Goal: Transaction & Acquisition: Purchase product/service

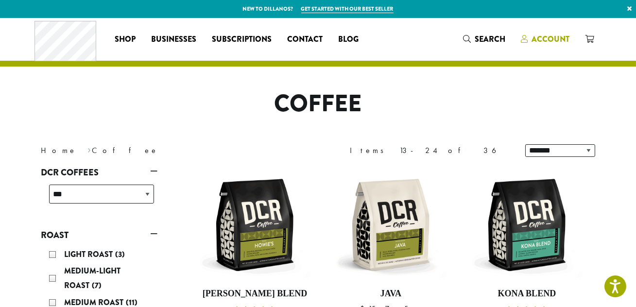
click at [549, 40] on span "Account" at bounding box center [551, 39] width 38 height 11
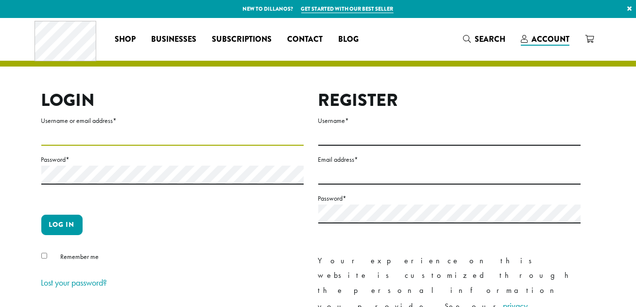
click at [196, 139] on input "Username or email address *" at bounding box center [172, 136] width 263 height 19
type input "*"
type input "**********"
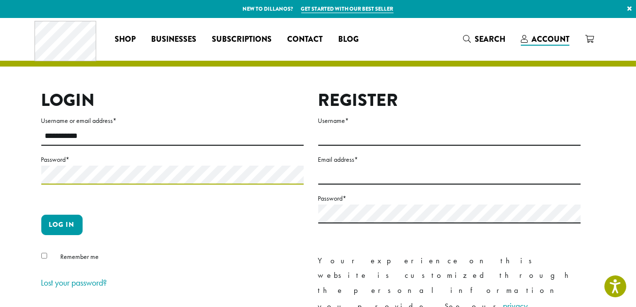
click at [41, 215] on button "Log in" at bounding box center [61, 225] width 41 height 20
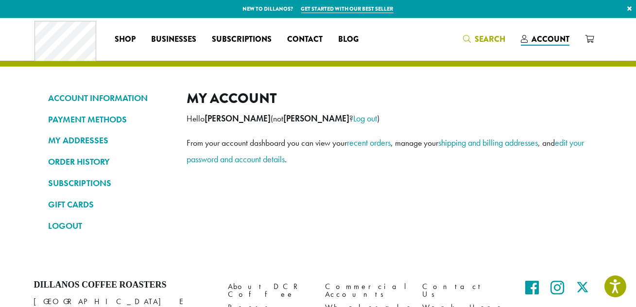
click at [475, 38] on span "Search" at bounding box center [484, 40] width 42 height 12
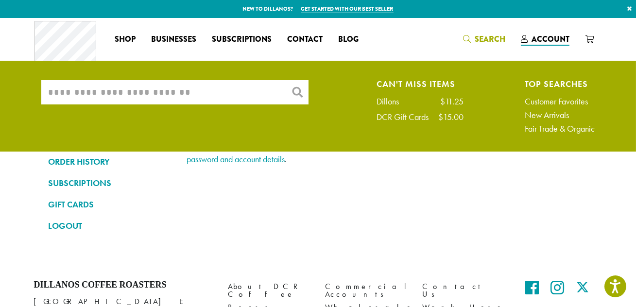
click at [169, 89] on input "What are you searching for?" at bounding box center [174, 92] width 267 height 24
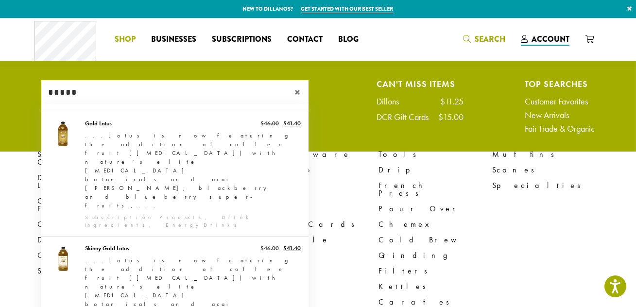
type input "*****"
click at [300, 91] on span "×" at bounding box center [302, 93] width 14 height 12
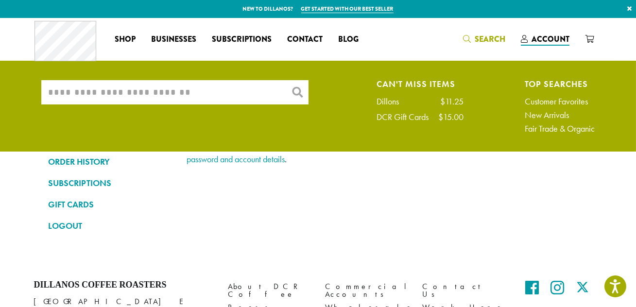
click at [486, 39] on div "Coffee All Coffees Best Sellers Blends Single Origins Dillanos Limited Organic …" at bounding box center [319, 39] width 568 height 40
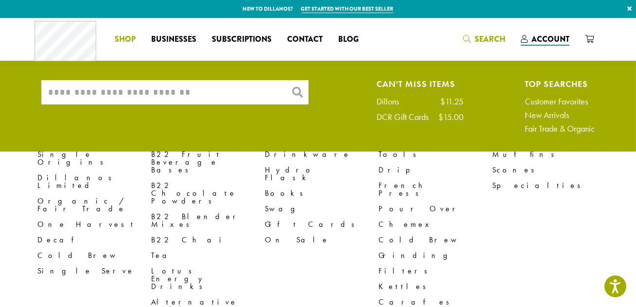
click at [138, 36] on link "Shop" at bounding box center [125, 40] width 36 height 16
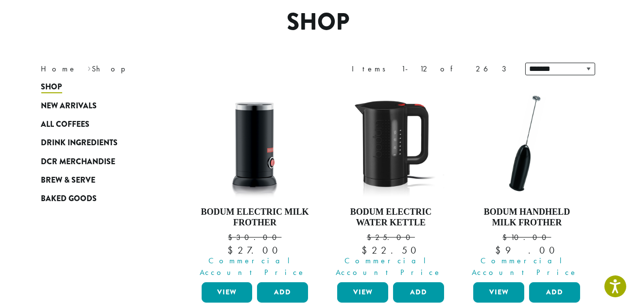
scroll to position [132, 0]
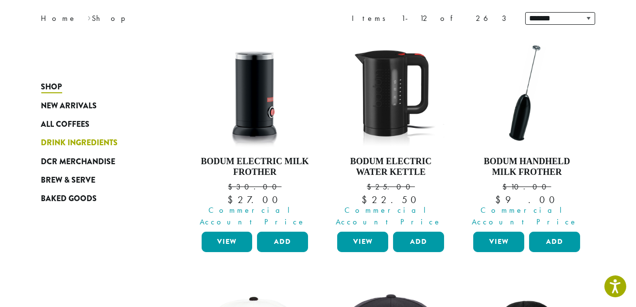
click at [97, 144] on span "Drink Ingredients" at bounding box center [79, 143] width 77 height 12
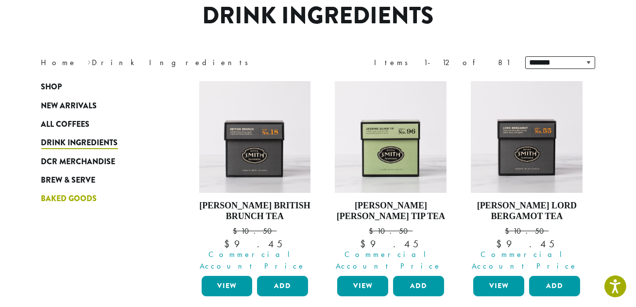
scroll to position [132, 0]
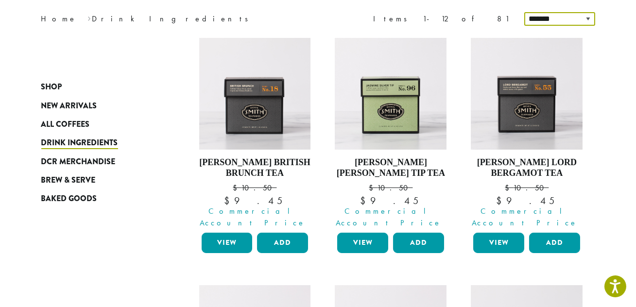
click at [556, 16] on select "**********" at bounding box center [560, 19] width 71 height 14
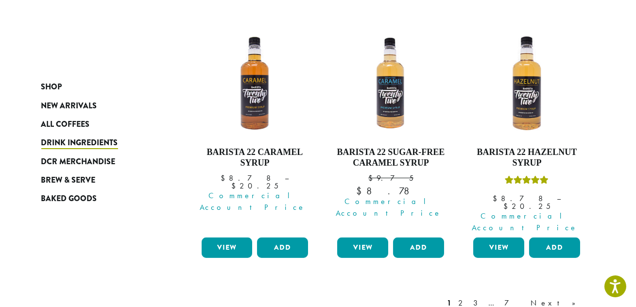
scroll to position [938, 0]
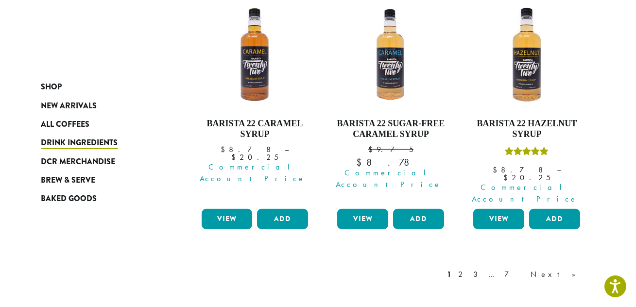
click at [568, 262] on div "1 2 3 … 7 Next »" at bounding box center [517, 285] width 142 height 46
click at [576, 269] on link "Next »" at bounding box center [557, 275] width 56 height 12
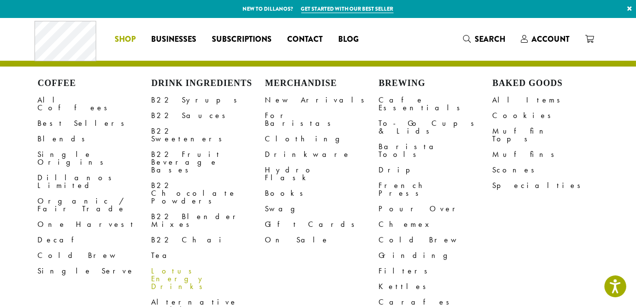
click at [184, 264] on link "Lotus Energy Drinks" at bounding box center [209, 279] width 114 height 31
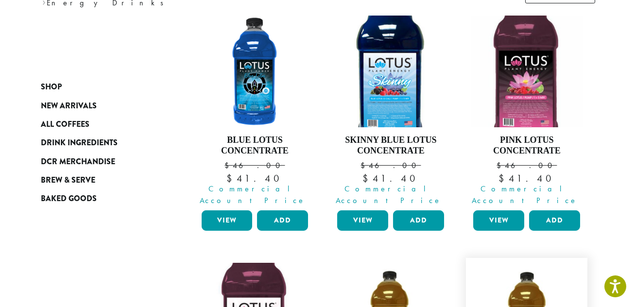
scroll to position [132, 0]
